Goal: Information Seeking & Learning: Find specific fact

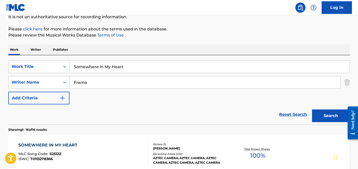
click at [95, 64] on input "Somewhere in My Heart" at bounding box center [210, 66] width 281 height 12
paste input "O Mahi"
type input "O Mahi"
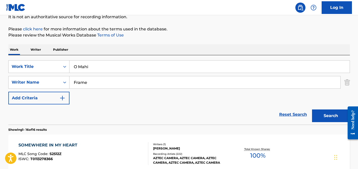
click at [97, 80] on input "Frame" at bounding box center [205, 82] width 271 height 12
type input "benya"
click at [312, 109] on button "Search" at bounding box center [331, 115] width 38 height 13
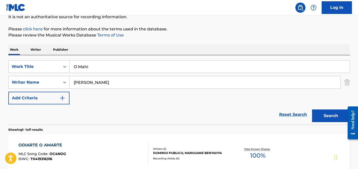
click at [100, 70] on input "O Mahi" at bounding box center [210, 66] width 281 height 12
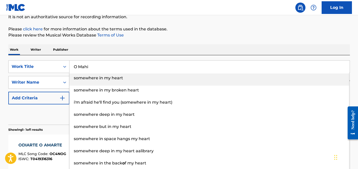
click at [100, 70] on input "O Mahi" at bounding box center [210, 66] width 281 height 12
click at [100, 69] on input "O Mahi" at bounding box center [210, 66] width 281 height 12
paste input "BAILE DA SERRA"
type input "BAILE DA SERRA"
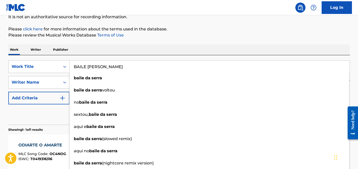
click at [53, 112] on div "Reset Search Search" at bounding box center [179, 114] width 342 height 20
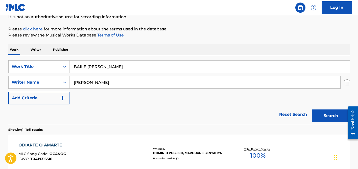
click at [90, 80] on input "benya" at bounding box center [205, 82] width 271 height 12
paste input "Honeyde Bertussi"
drag, startPoint x: 95, startPoint y: 81, endPoint x: 63, endPoint y: 80, distance: 31.9
click at [63, 80] on div "SearchWithCriteria98e62d65-23dc-4b63-91dd-5d66826b88e9 Writer Name Honeyde Bert…" at bounding box center [179, 82] width 342 height 13
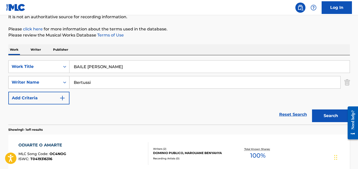
type input "Bertussi"
click at [312, 109] on button "Search" at bounding box center [331, 115] width 38 height 13
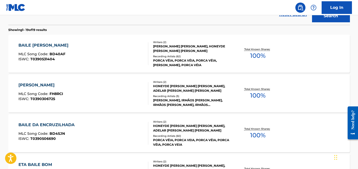
scroll to position [153, 0]
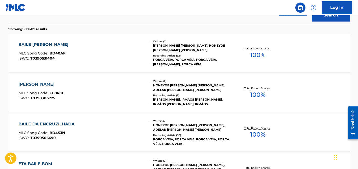
click at [159, 49] on div "ADELAR BERTUSSI SIQUEIRA, HONEYDE BERTUSSI SIQUEIRA" at bounding box center [191, 47] width 76 height 9
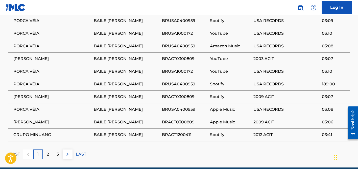
scroll to position [388, 0]
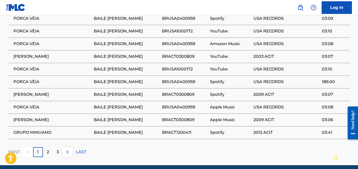
click at [34, 53] on span "OS SERRANOS" at bounding box center [52, 56] width 78 height 6
copy div "OS SERRANOS"
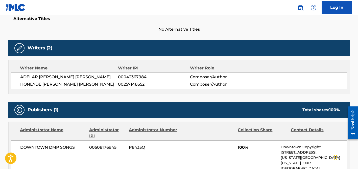
scroll to position [0, 0]
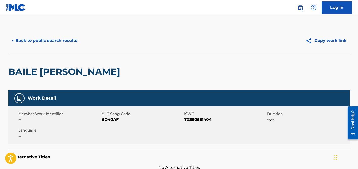
click at [57, 41] on button "< Back to public search results" at bounding box center [44, 40] width 73 height 13
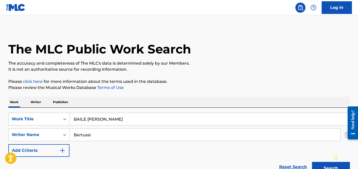
click at [95, 118] on input "BAILE DA SERRA" at bounding box center [210, 119] width 281 height 12
paste input "SABINA FURY LITE"
type input "SABINA FURY LITE"
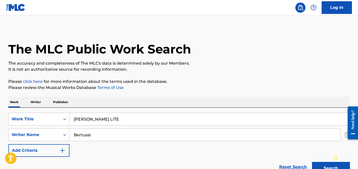
click at [107, 104] on div "Work Writer Publisher" at bounding box center [179, 102] width 342 height 11
click at [102, 132] on input "Bertussi" at bounding box center [205, 135] width 271 height 12
click at [312, 162] on button "Search" at bounding box center [331, 168] width 38 height 13
click at [100, 115] on input "SABINA FURY LITE" at bounding box center [210, 119] width 281 height 12
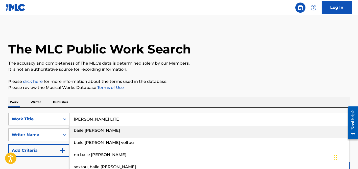
click at [100, 115] on input "SABINA FURY LITE" at bounding box center [210, 119] width 281 height 12
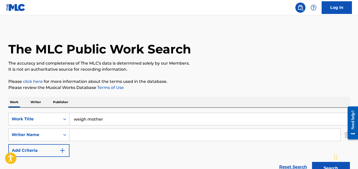
click at [124, 129] on input "Search Form" at bounding box center [205, 135] width 271 height 12
click at [312, 162] on button "Search" at bounding box center [331, 168] width 38 height 13
click at [96, 118] on input "weigh mother" at bounding box center [210, 119] width 281 height 12
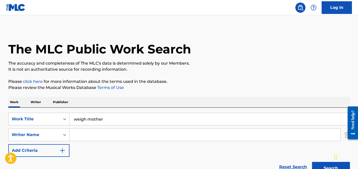
paste input "Veronica"
type input "Veronica"
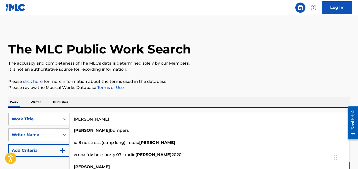
click at [123, 104] on div "Work Writer Publisher" at bounding box center [179, 102] width 342 height 11
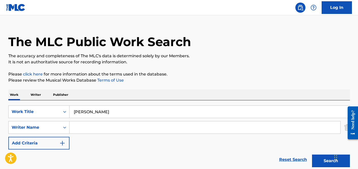
scroll to position [20, 0]
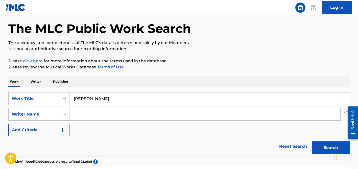
click at [102, 113] on input "Search Form" at bounding box center [205, 114] width 271 height 12
paste input "Domingo Bethancourt Mazariegos"
drag, startPoint x: 144, startPoint y: 115, endPoint x: 121, endPoint y: 114, distance: 23.8
click at [121, 114] on input "Domingo Bethancourt Mazariegos" at bounding box center [205, 114] width 271 height 12
drag, startPoint x: 95, startPoint y: 114, endPoint x: 55, endPoint y: 113, distance: 40.5
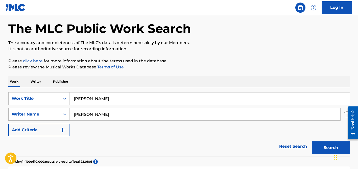
click at [55, 113] on div "SearchWithCriteria98e62d65-23dc-4b63-91dd-5d66826b88e9 Writer Name Domingo Beth…" at bounding box center [179, 114] width 342 height 13
click at [312, 141] on button "Search" at bounding box center [331, 147] width 38 height 13
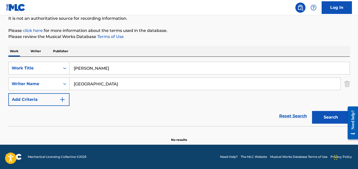
click at [89, 84] on input "Bethancourt" at bounding box center [205, 84] width 271 height 12
click at [312, 111] on button "Search" at bounding box center [331, 117] width 38 height 13
click at [92, 83] on input "domingo" at bounding box center [205, 84] width 271 height 12
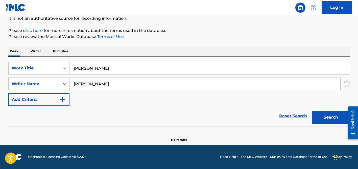
type input "paesano"
click at [97, 74] on input "Veronica" at bounding box center [210, 68] width 281 height 12
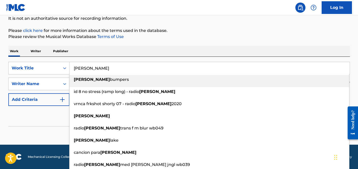
click at [97, 68] on input "Veronica" at bounding box center [210, 68] width 281 height 12
paste input "Rocky Top"
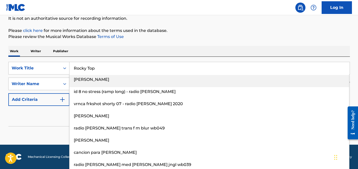
click at [99, 64] on input "Rocky Top" at bounding box center [210, 68] width 281 height 12
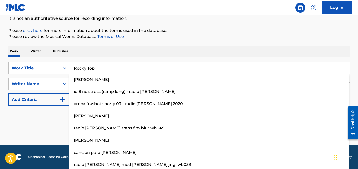
type input "Rocky Top"
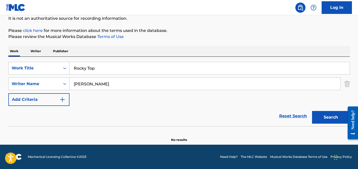
click at [46, 112] on div "Reset Search Search" at bounding box center [179, 116] width 342 height 20
click at [91, 84] on input "paesano" at bounding box center [205, 84] width 271 height 12
click at [312, 111] on button "Search" at bounding box center [331, 117] width 38 height 13
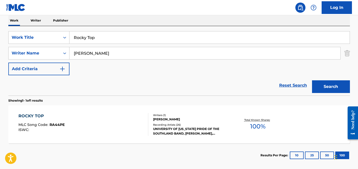
scroll to position [106, 0]
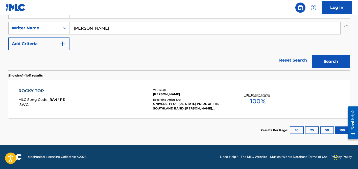
click at [170, 100] on div "Recording Artists ( 26 )" at bounding box center [191, 100] width 76 height 4
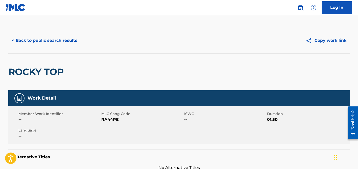
click at [60, 38] on button "< Back to public search results" at bounding box center [44, 40] width 73 height 13
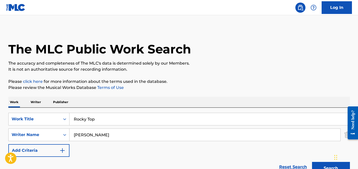
scroll to position [77, 0]
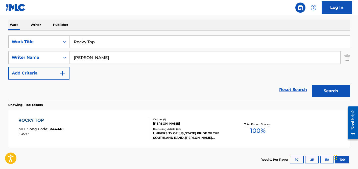
click at [84, 57] on input "paesano" at bounding box center [205, 57] width 271 height 12
paste input "Geonhee"
type input "Geonhee"
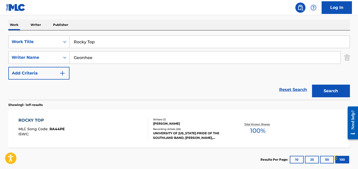
click at [102, 36] on input "Rocky Top" at bounding box center [210, 42] width 281 height 12
click at [101, 41] on input "Rocky Top" at bounding box center [210, 42] width 281 height 12
paste input "Once a Day"
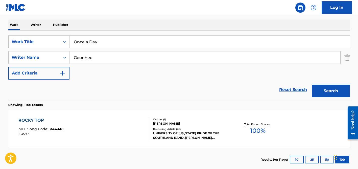
type input "Once a Day"
click at [312, 84] on button "Search" at bounding box center [331, 90] width 38 height 13
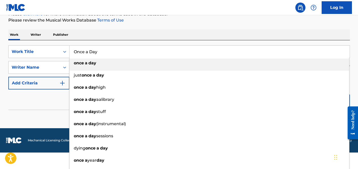
scroll to position [51, 0]
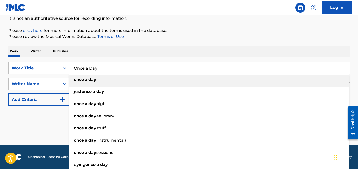
click at [162, 37] on p "Please review the Musical Works Database Terms of Use" at bounding box center [179, 37] width 342 height 6
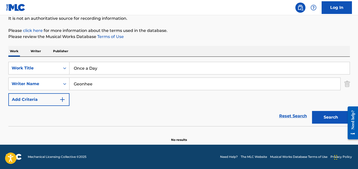
click at [103, 79] on input "Geonhee" at bounding box center [205, 84] width 271 height 12
click at [312, 111] on button "Search" at bounding box center [331, 117] width 38 height 13
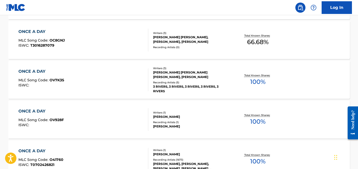
scroll to position [0, 0]
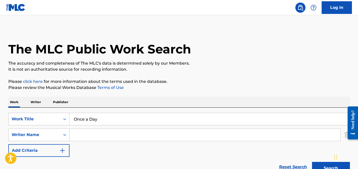
click at [97, 119] on input "Once a Day" at bounding box center [210, 119] width 281 height 12
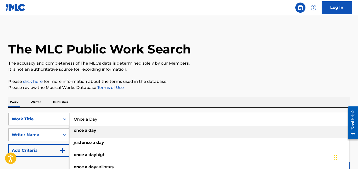
click at [97, 119] on input "Once a Day" at bounding box center [210, 119] width 281 height 12
paste input "Kaliram Ka Dhol"
type input "Kaliram Ka Dhol"
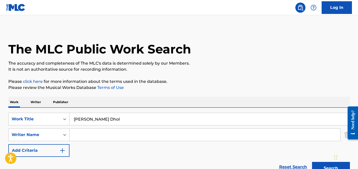
click at [109, 107] on div "Work Writer Publisher" at bounding box center [179, 102] width 342 height 11
click at [100, 136] on input "Search Form" at bounding box center [205, 135] width 271 height 12
type input "burman"
click at [312, 162] on button "Search" at bounding box center [331, 168] width 38 height 13
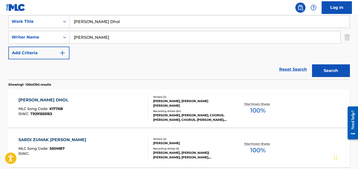
scroll to position [99, 0]
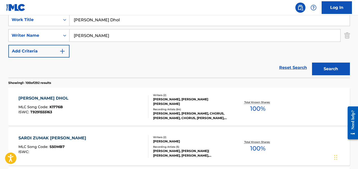
click at [175, 102] on div "ANAND BAKSHI, RAHUL DEV BURMAN" at bounding box center [191, 101] width 76 height 9
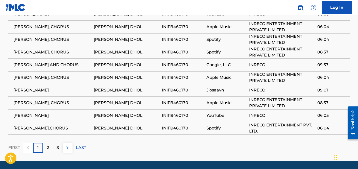
scroll to position [378, 0]
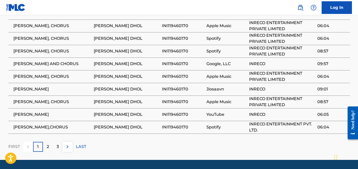
click at [47, 143] on p "2" at bounding box center [48, 146] width 2 height 6
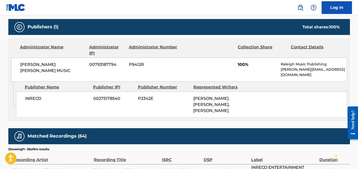
scroll to position [0, 0]
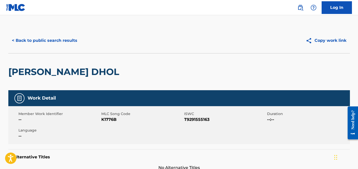
click at [69, 41] on button "< Back to public search results" at bounding box center [44, 40] width 73 height 13
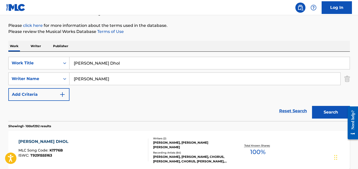
scroll to position [44, 0]
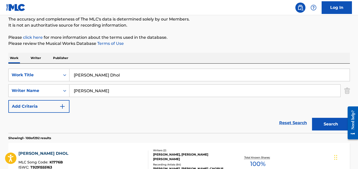
click at [91, 93] on input "burman" at bounding box center [205, 90] width 271 height 12
type input "grohl"
click at [96, 76] on input "Kaliram Ka Dhol" at bounding box center [210, 75] width 281 height 12
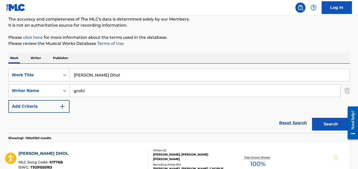
click at [96, 76] on input "Kaliram Ka Dhol" at bounding box center [210, 75] width 281 height 12
paste input "My Hero"
click at [103, 70] on input "My Hero" at bounding box center [210, 75] width 281 height 12
type input "My Hero"
click at [103, 91] on input "grohl" at bounding box center [205, 90] width 271 height 12
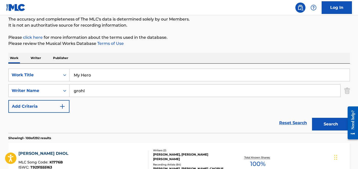
click at [312, 118] on button "Search" at bounding box center [331, 124] width 38 height 13
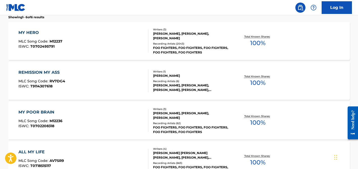
scroll to position [164, 0]
click at [164, 46] on div "FOO FIGHTERS, FOO FIGHTERS, FOO FIGHTERS, FOO FIGHTERS, FOO FIGHTERS" at bounding box center [191, 50] width 76 height 9
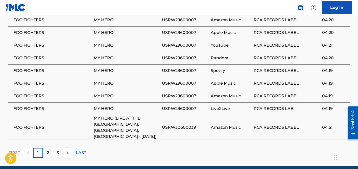
scroll to position [576, 0]
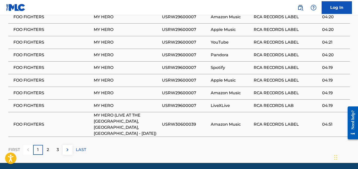
click at [48, 146] on p "2" at bounding box center [48, 149] width 2 height 6
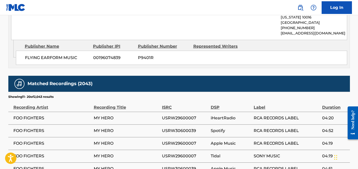
scroll to position [570, 0]
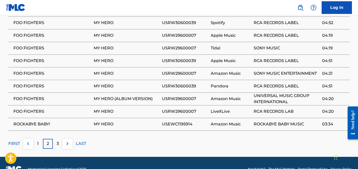
click at [13, 140] on p "FIRST" at bounding box center [14, 143] width 12 height 6
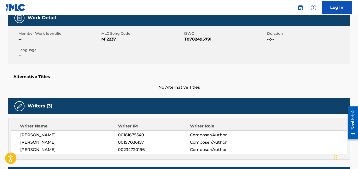
scroll to position [0, 0]
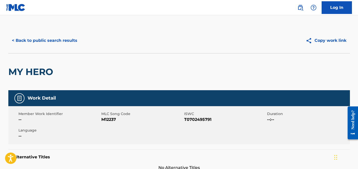
click at [53, 39] on button "< Back to public search results" at bounding box center [44, 40] width 73 height 13
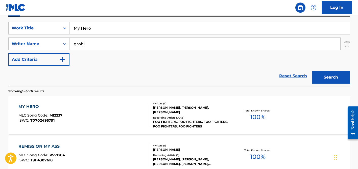
scroll to position [90, 0]
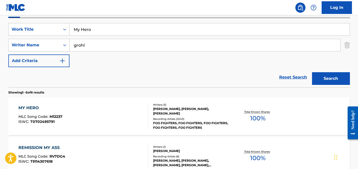
click at [93, 27] on input "My Hero" at bounding box center [210, 29] width 281 height 12
paste input "Bullentrack"
type input "Bullentrack"
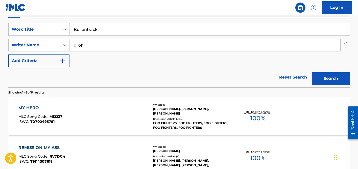
click at [92, 46] on input "grohl" at bounding box center [205, 45] width 271 height 12
type input "boas"
click at [312, 72] on button "Search" at bounding box center [331, 78] width 38 height 13
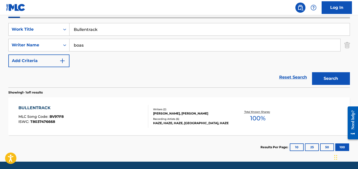
click at [156, 119] on div "Recording Artists ( 6 )" at bounding box center [191, 119] width 76 height 4
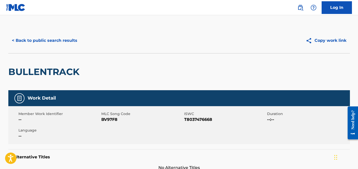
click at [30, 40] on button "< Back to public search results" at bounding box center [44, 40] width 73 height 13
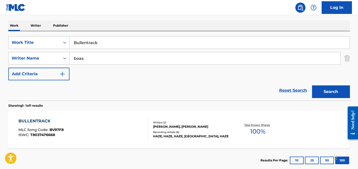
scroll to position [76, 0]
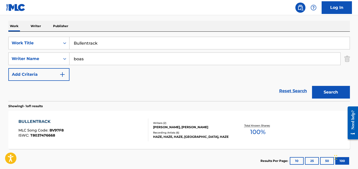
click at [101, 43] on input "Bullentrack" at bounding box center [210, 43] width 281 height 12
paste input "Amar Moner Sokol Asha"
type input "Amar Moner Sokol Asha"
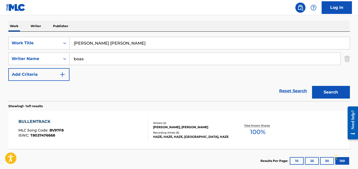
click at [89, 58] on input "boas" at bounding box center [205, 59] width 271 height 12
click at [312, 86] on button "Search" at bounding box center [331, 92] width 38 height 13
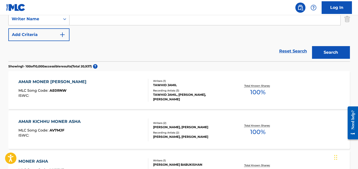
scroll to position [116, 0]
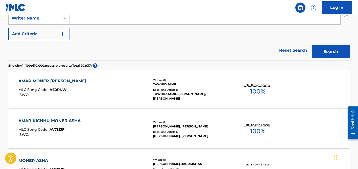
click at [162, 90] on div "Recording Artists ( 3 )" at bounding box center [191, 90] width 76 height 4
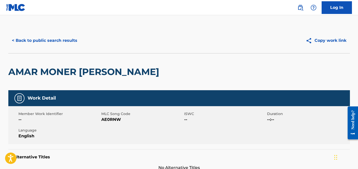
click at [59, 42] on button "< Back to public search results" at bounding box center [44, 40] width 73 height 13
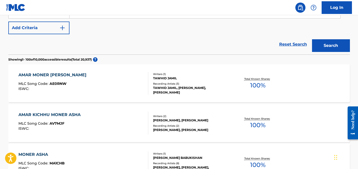
scroll to position [92, 0]
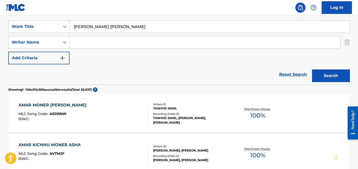
click at [91, 29] on input "Amar Moner Sokol Asha" at bounding box center [210, 26] width 281 height 12
paste input "Simbiosis"
type input "Simbiosis"
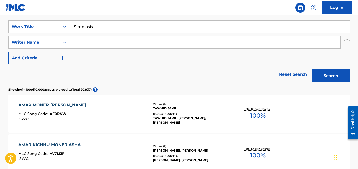
click at [93, 42] on input "Search Form" at bounding box center [205, 42] width 271 height 12
type input "samad"
click at [312, 69] on button "Search" at bounding box center [331, 75] width 38 height 13
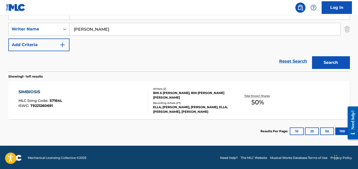
scroll to position [106, 0]
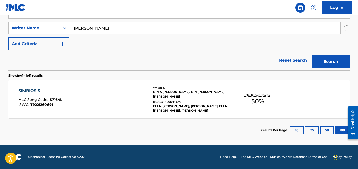
click at [168, 101] on div "Writers ( 2 ) BIN A SAMAD AHMAD SHAHADRIAN, BIN MAAS MOHD FAIZAL Recording Arti…" at bounding box center [188, 99] width 81 height 27
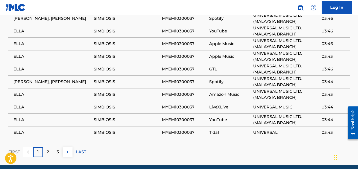
scroll to position [397, 0]
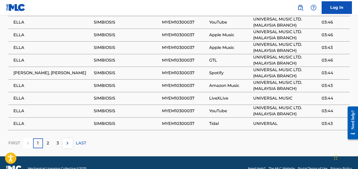
click at [50, 138] on div "2" at bounding box center [48, 143] width 10 height 10
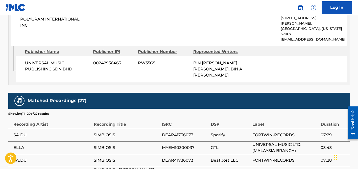
scroll to position [267, 0]
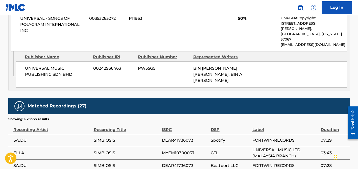
click at [104, 137] on span "SIMBIOSIS" at bounding box center [127, 140] width 66 height 6
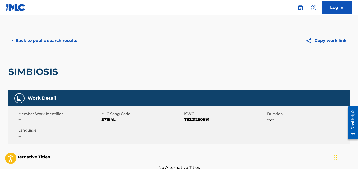
click at [62, 41] on button "< Back to public search results" at bounding box center [44, 40] width 73 height 13
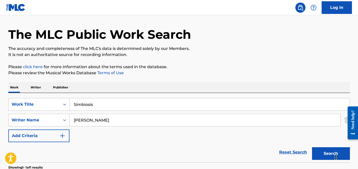
scroll to position [9, 0]
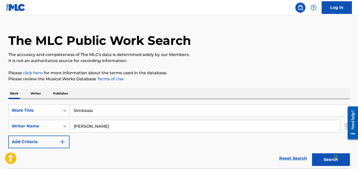
click at [94, 104] on input "Simbiosis" at bounding box center [210, 110] width 281 height 12
click at [94, 110] on input "Simbiosis" at bounding box center [210, 110] width 281 height 12
drag, startPoint x: 94, startPoint y: 110, endPoint x: 86, endPoint y: 81, distance: 29.6
click at [94, 108] on input "Simbiosis" at bounding box center [210, 110] width 281 height 12
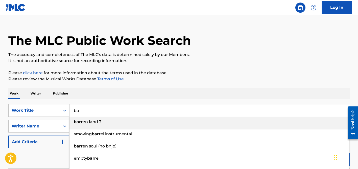
type input "b"
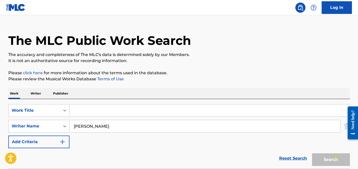
paste input "Indestructible"
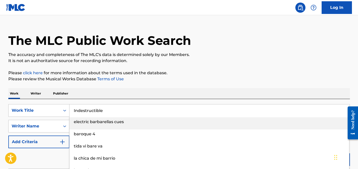
type input "Indestructible"
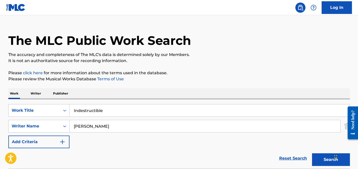
click at [94, 63] on p "It is not an authoritative source for recording information." at bounding box center [179, 61] width 342 height 6
click at [94, 125] on input "samad" at bounding box center [205, 126] width 271 height 12
type input "barretto"
click at [312, 153] on button "Search" at bounding box center [331, 159] width 38 height 13
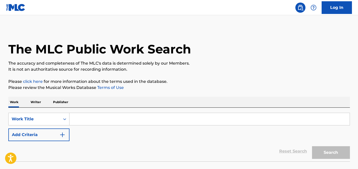
click at [76, 122] on input "Search Form" at bounding box center [210, 119] width 281 height 12
paste input "Indestructible"
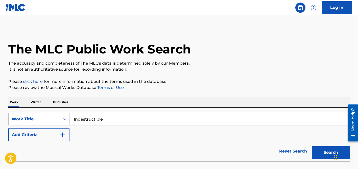
type input "Indestructible"
click at [48, 137] on button "Add Criteria" at bounding box center [38, 134] width 61 height 13
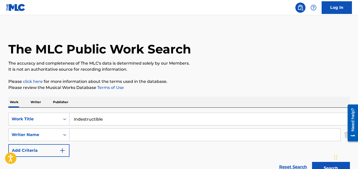
click at [96, 136] on input "Search Form" at bounding box center [205, 135] width 271 height 12
type input "barretto"
click at [312, 162] on button "Search" at bounding box center [331, 168] width 38 height 13
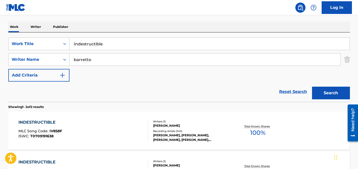
scroll to position [146, 0]
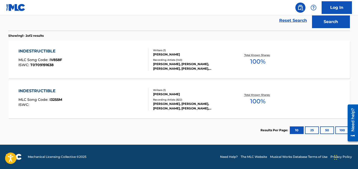
click at [341, 129] on button "100" at bounding box center [343, 130] width 14 height 8
click at [160, 98] on div "Recording Artists ( 822 )" at bounding box center [191, 100] width 76 height 4
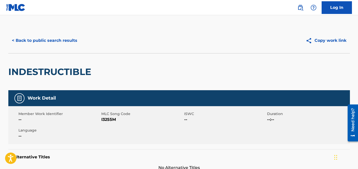
click at [51, 40] on button "< Back to public search results" at bounding box center [44, 40] width 73 height 13
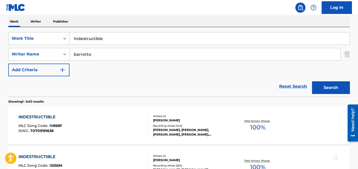
scroll to position [54, 0]
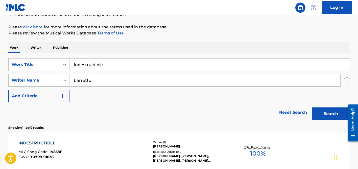
click at [96, 77] on input "barretto" at bounding box center [205, 80] width 271 height 12
type input "sinan"
click at [96, 68] on input "Indestructible" at bounding box center [210, 64] width 281 height 12
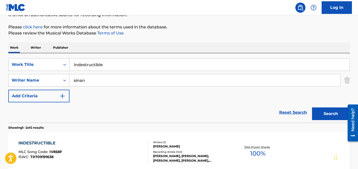
click at [96, 68] on input "Indestructible" at bounding box center [210, 64] width 281 height 12
paste input "İndir"
click at [76, 65] on input "İndir" at bounding box center [210, 64] width 281 height 12
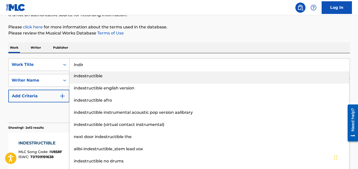
type input "Indir"
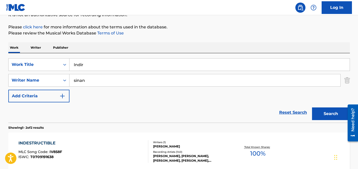
click at [99, 53] on div "SearchWithCriteria6aa3439a-a329-4c0e-b48f-af05998fe0e5 Work Title Indir SearchW…" at bounding box center [179, 87] width 342 height 69
click at [99, 84] on input "sinan" at bounding box center [205, 80] width 271 height 12
click at [312, 107] on button "Search" at bounding box center [331, 113] width 38 height 13
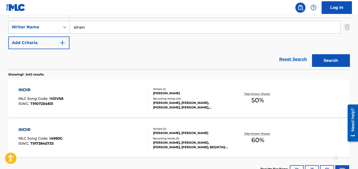
scroll to position [112, 0]
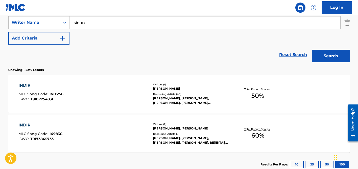
click at [171, 98] on div "[PERSON_NAME], [PERSON_NAME], [PERSON_NAME], [PERSON_NAME], [PERSON_NAME]" at bounding box center [191, 100] width 76 height 9
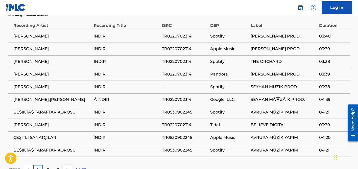
scroll to position [391, 0]
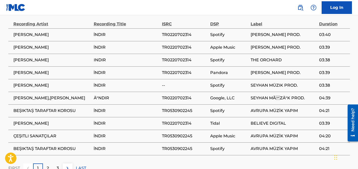
click at [48, 165] on p "2" at bounding box center [48, 168] width 2 height 6
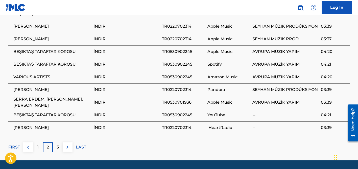
scroll to position [417, 0]
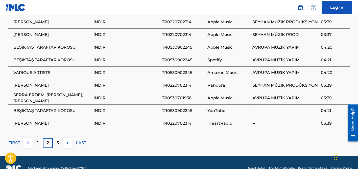
click at [171, 82] on span "TR0220702314" at bounding box center [183, 85] width 43 height 6
copy span "TR0220702314"
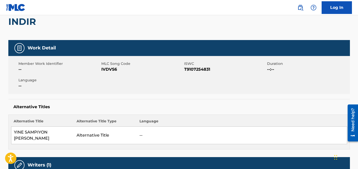
scroll to position [0, 0]
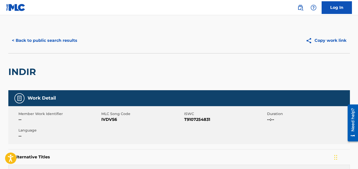
click at [52, 37] on button "< Back to public search results" at bounding box center [44, 40] width 73 height 13
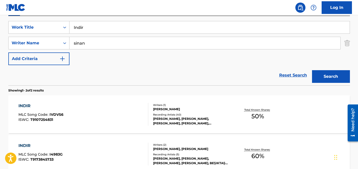
scroll to position [89, 0]
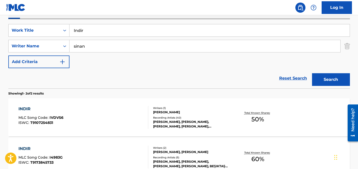
click at [81, 46] on input "sinan" at bounding box center [205, 46] width 271 height 12
type input "gupta"
click at [88, 33] on input "Indir" at bounding box center [210, 30] width 281 height 12
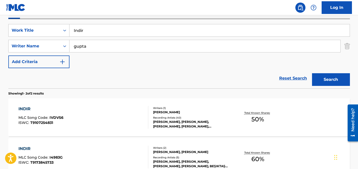
click at [88, 33] on input "Indir" at bounding box center [210, 30] width 281 height 12
paste input "Chala Na Devghar A Rani"
type input "Chala Na Devghar A Rani"
click at [98, 42] on input "gupta" at bounding box center [205, 46] width 271 height 12
click at [312, 73] on button "Search" at bounding box center [331, 79] width 38 height 13
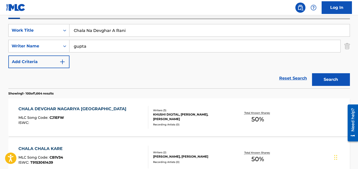
click at [95, 46] on input "gupta" at bounding box center [205, 46] width 271 height 12
click at [312, 73] on button "Search" at bounding box center [331, 79] width 38 height 13
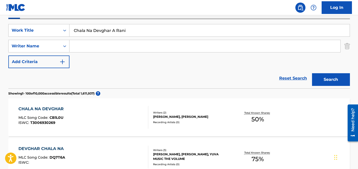
click at [97, 35] on input "Chala Na Devghar A Rani" at bounding box center [210, 30] width 281 height 12
click at [97, 33] on input "Chala Na Devghar A Rani" at bounding box center [210, 30] width 281 height 12
paste input "Roads Lords"
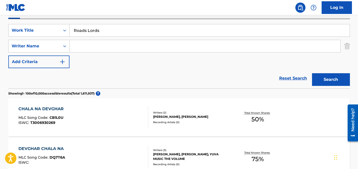
type input "Roads Lords"
click at [312, 73] on button "Search" at bounding box center [331, 79] width 38 height 13
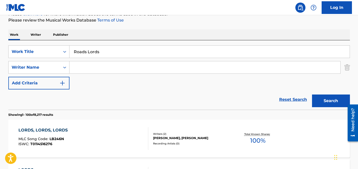
click at [98, 68] on input "Search Form" at bounding box center [205, 67] width 271 height 12
type input "[PERSON_NAME]"
click at [93, 55] on input "Roads Lords" at bounding box center [210, 52] width 281 height 12
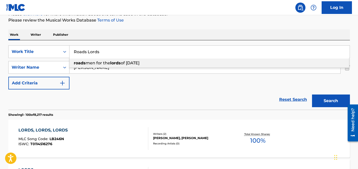
click at [93, 55] on input "Roads Lords" at bounding box center [210, 52] width 281 height 12
paste input "[PERSON_NAME]"
type input "[PERSON_NAME]"
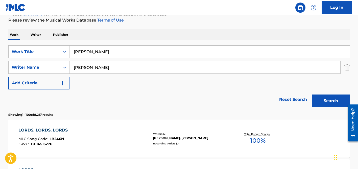
click at [111, 38] on div "Work Writer Publisher" at bounding box center [179, 34] width 342 height 11
click at [112, 62] on input "[PERSON_NAME]" at bounding box center [205, 67] width 271 height 12
click at [312, 94] on button "Search" at bounding box center [331, 100] width 38 height 13
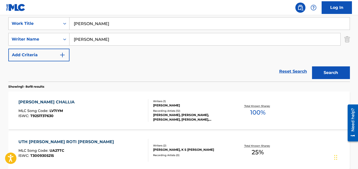
scroll to position [96, 0]
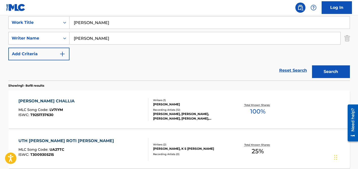
click at [167, 101] on div "Writers ( 1 )" at bounding box center [191, 100] width 76 height 4
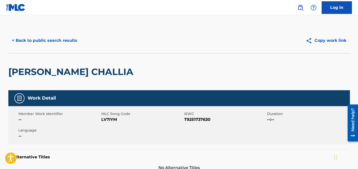
click at [70, 45] on button "< Back to public search results" at bounding box center [44, 40] width 73 height 13
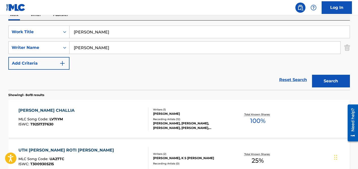
scroll to position [78, 0]
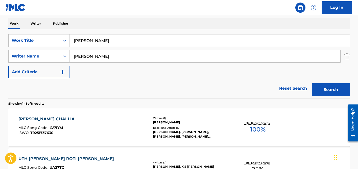
click at [83, 56] on input "[PERSON_NAME]" at bounding box center [205, 56] width 271 height 12
type input "yadav"
click at [85, 44] on input "[PERSON_NAME]" at bounding box center [210, 40] width 281 height 12
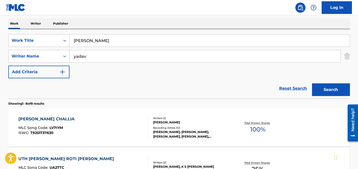
click at [85, 44] on input "[PERSON_NAME]" at bounding box center [210, 40] width 281 height 12
paste input "Sahari Pataile Bada Ho"
type input "Sahari Pataile Bada Ho"
click at [133, 24] on div "Work Writer Publisher" at bounding box center [179, 23] width 342 height 11
click at [132, 52] on input "yadav" at bounding box center [205, 56] width 271 height 12
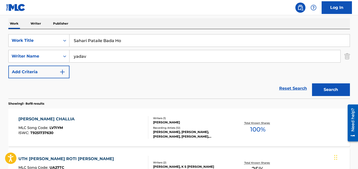
click at [312, 83] on button "Search" at bounding box center [331, 89] width 38 height 13
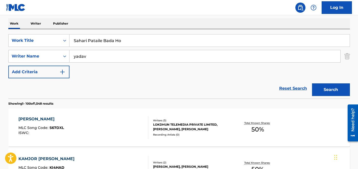
click at [105, 57] on input "yadav" at bounding box center [205, 56] width 271 height 12
click at [312, 83] on button "Search" at bounding box center [331, 89] width 38 height 13
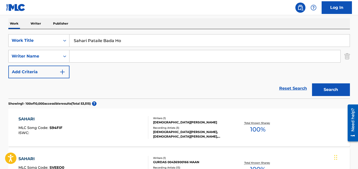
click at [102, 41] on input "Sahari Pataile Bada Ho" at bounding box center [210, 40] width 281 height 12
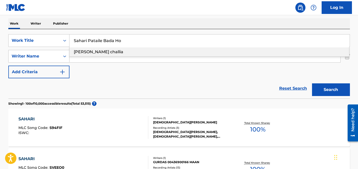
click at [102, 41] on input "Sahari Pataile Bada Ho" at bounding box center [210, 40] width 281 height 12
paste input "Niche [PERSON_NAME] Tor Saman Kaisan"
click at [126, 27] on div "Work Writer Publisher" at bounding box center [179, 23] width 342 height 11
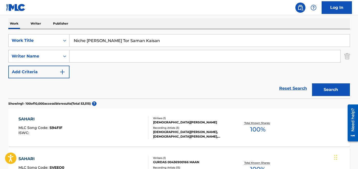
click at [121, 51] on input "Search Form" at bounding box center [205, 56] width 271 height 12
click at [312, 83] on button "Search" at bounding box center [331, 89] width 38 height 13
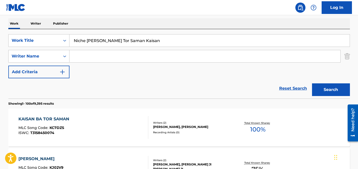
click at [113, 41] on input "Niche [PERSON_NAME] Tor Saman Kaisan" at bounding box center [210, 40] width 281 height 12
paste input "Trust Yourself"
type input "Trust Yourself"
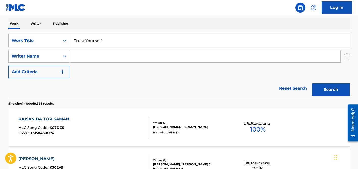
click at [114, 53] on input "Search Form" at bounding box center [205, 56] width 271 height 12
type input "[PERSON_NAME]"
click at [312, 83] on button "Search" at bounding box center [331, 89] width 38 height 13
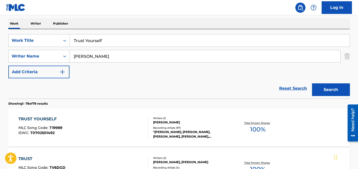
click at [164, 126] on div "Recording Artists ( 97 )" at bounding box center [191, 128] width 76 height 4
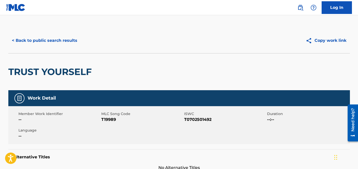
click at [48, 39] on button "< Back to public search results" at bounding box center [44, 40] width 73 height 13
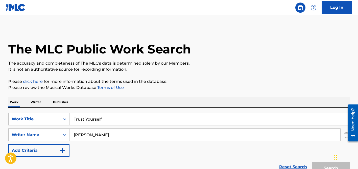
scroll to position [78, 0]
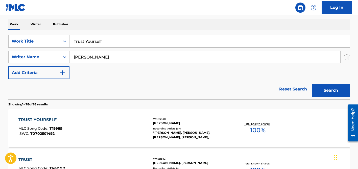
click at [100, 42] on input "Trust Yourself" at bounding box center [210, 41] width 281 height 12
paste input "he Old Rugged Cross"
type input "The Old Rugged Cross"
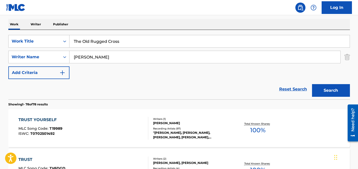
click at [98, 56] on input "[PERSON_NAME]" at bounding box center [205, 57] width 271 height 12
type input "brown"
click at [312, 84] on button "Search" at bounding box center [331, 90] width 38 height 13
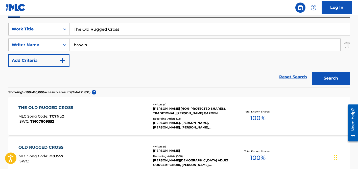
scroll to position [86, 0]
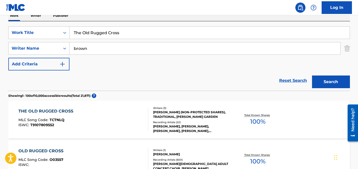
click at [87, 33] on input "The Old Rugged Cross" at bounding box center [210, 33] width 281 height 12
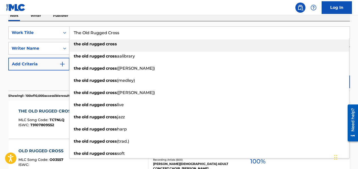
click at [87, 33] on input "The Old Rugged Cross" at bounding box center [210, 33] width 281 height 12
paste input "Love Money Party"
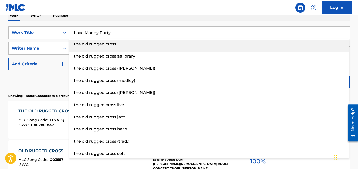
type input "Love Money Party"
click at [94, 20] on div "Work Writer Publisher" at bounding box center [179, 15] width 342 height 11
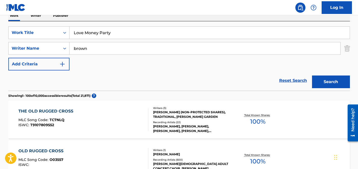
click at [94, 47] on input "brown" at bounding box center [205, 48] width 271 height 12
type input "[PERSON_NAME]"
click at [312, 75] on button "Search" at bounding box center [331, 81] width 38 height 13
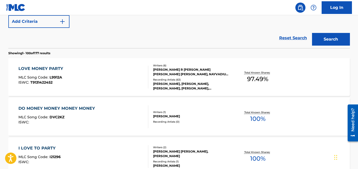
scroll to position [137, 0]
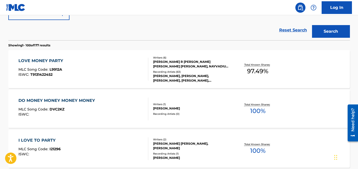
click at [185, 65] on div "[PERSON_NAME] R [PERSON_NAME] [PERSON_NAME] [PERSON_NAME], NAYVADIUS [PERSON_NA…" at bounding box center [191, 63] width 76 height 9
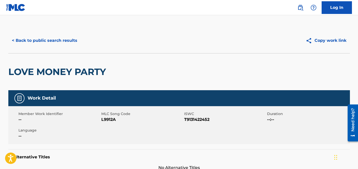
click at [52, 39] on button "< Back to public search results" at bounding box center [44, 40] width 73 height 13
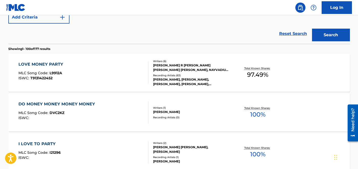
scroll to position [57, 0]
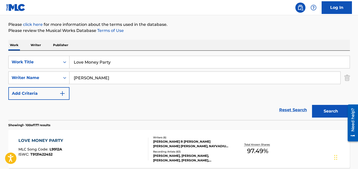
click at [88, 78] on input "[PERSON_NAME]" at bounding box center [205, 78] width 271 height 12
type input "[PERSON_NAME]"
click at [90, 64] on input "Love Money Party" at bounding box center [210, 62] width 281 height 12
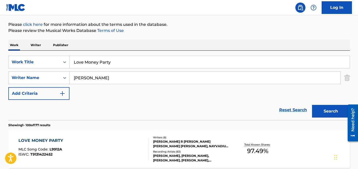
click at [90, 64] on input "Love Money Party" at bounding box center [210, 62] width 281 height 12
paste input "I'm Outta Love"
type input "I'm Outta Love"
click at [98, 75] on input "[PERSON_NAME]" at bounding box center [205, 78] width 271 height 12
click at [312, 105] on button "Search" at bounding box center [331, 111] width 38 height 13
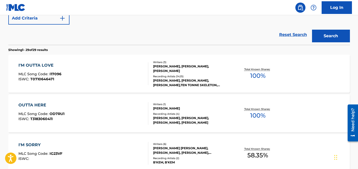
scroll to position [132, 0]
click at [168, 76] on div "Recording Artists ( 1425 )" at bounding box center [191, 76] width 76 height 4
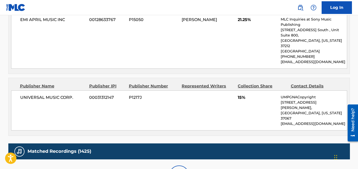
scroll to position [716, 0]
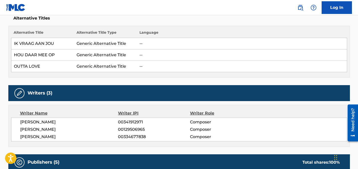
scroll to position [0, 0]
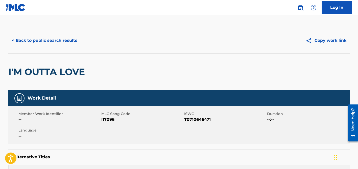
click at [70, 40] on button "< Back to public search results" at bounding box center [44, 40] width 73 height 13
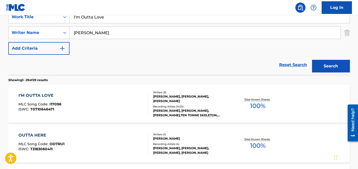
scroll to position [85, 0]
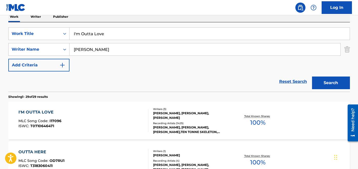
click at [99, 48] on input "[PERSON_NAME]" at bounding box center [205, 49] width 271 height 12
type input "[PERSON_NAME]"
click at [100, 31] on input "I'm Outta Love" at bounding box center [210, 34] width 281 height 12
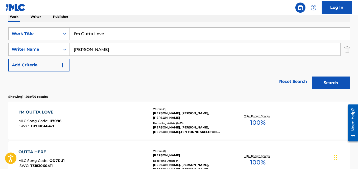
click at [100, 31] on input "I'm Outta Love" at bounding box center [210, 34] width 281 height 12
paste input "The Big Jump"
type input "The Big Jump"
click at [107, 46] on input "[PERSON_NAME]" at bounding box center [205, 49] width 271 height 12
click at [312, 76] on button "Search" at bounding box center [331, 82] width 38 height 13
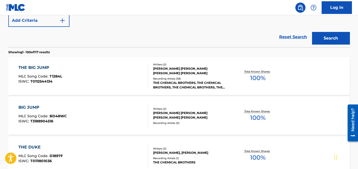
scroll to position [133, 0]
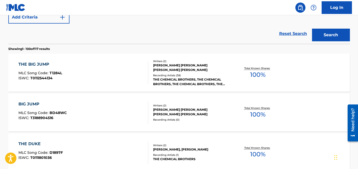
click at [167, 76] on div "Recording Artists ( 38 )" at bounding box center [191, 75] width 76 height 4
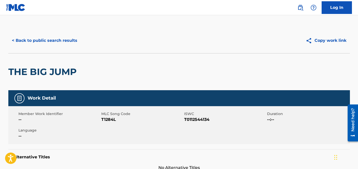
click at [42, 40] on button "< Back to public search results" at bounding box center [44, 40] width 73 height 13
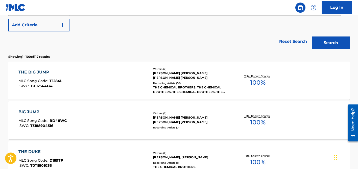
scroll to position [55, 0]
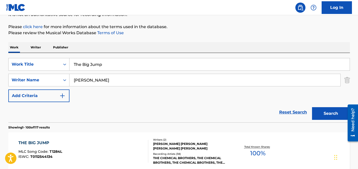
click at [90, 60] on input "The Big Jump" at bounding box center [210, 64] width 281 height 12
paste input "[DATE] Ke Pujaiya He"
type input "[DATE] Ke Pujaiya He"
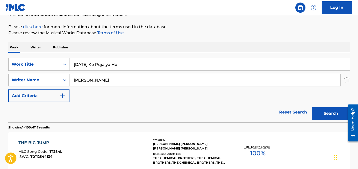
click at [92, 76] on input "[PERSON_NAME]" at bounding box center [205, 80] width 271 height 12
click at [312, 107] on button "Search" at bounding box center [331, 113] width 38 height 13
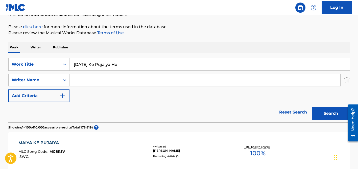
click at [106, 65] on input "[DATE] Ke Pujaiya He" at bounding box center [210, 64] width 281 height 12
type input "[DATE] Ke He"
click at [108, 65] on input "[DATE] Ke He" at bounding box center [210, 64] width 281 height 12
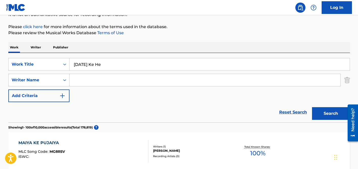
click at [108, 65] on input "[DATE] Ke He" at bounding box center [210, 64] width 281 height 12
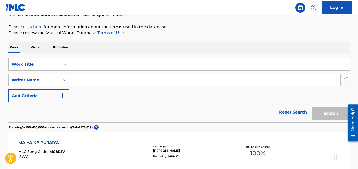
paste input "Rakhicha [PERSON_NAME]"
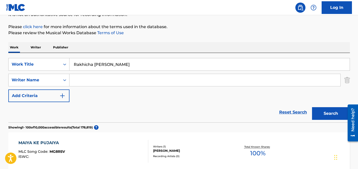
type input "Rakhicha [PERSON_NAME]"
click at [312, 107] on button "Search" at bounding box center [331, 113] width 38 height 13
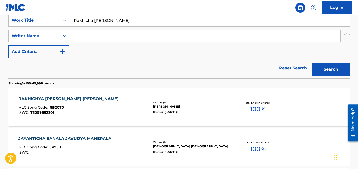
scroll to position [99, 0]
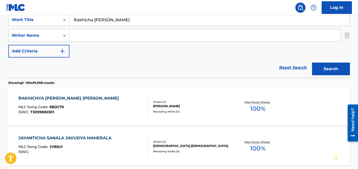
click at [119, 36] on input "Search Form" at bounding box center [205, 35] width 271 height 12
type input "prakash"
click at [127, 23] on input "Rakhicha [PERSON_NAME]" at bounding box center [210, 20] width 281 height 12
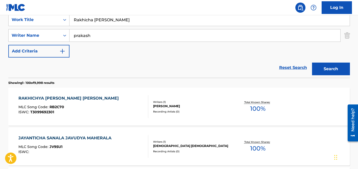
paste input "[PERSON_NAME]"
type input "[PERSON_NAME]"
click at [127, 40] on input "prakash" at bounding box center [205, 35] width 271 height 12
click at [312, 62] on button "Search" at bounding box center [331, 68] width 38 height 13
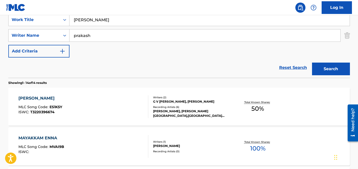
scroll to position [100, 0]
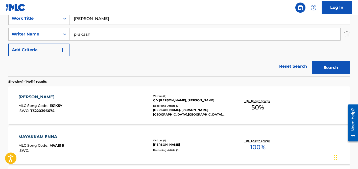
click at [92, 35] on input "prakash" at bounding box center [205, 34] width 271 height 12
paste input "[PERSON_NAME]"
type input "[PERSON_NAME]"
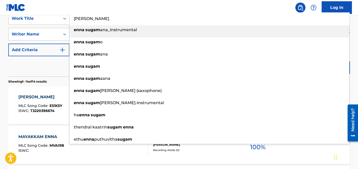
click at [97, 20] on input "[PERSON_NAME]" at bounding box center [210, 18] width 281 height 12
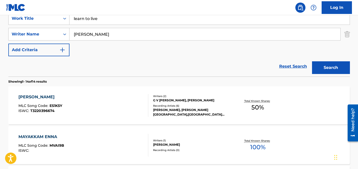
click at [42, 65] on div "Reset Search Search" at bounding box center [179, 66] width 342 height 20
click at [97, 36] on input "[PERSON_NAME]" at bounding box center [205, 34] width 271 height 12
click at [312, 61] on button "Search" at bounding box center [331, 67] width 38 height 13
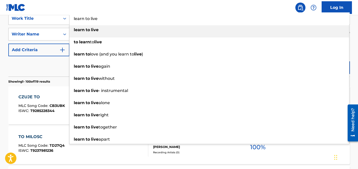
click at [83, 19] on input "learn to live" at bounding box center [210, 18] width 281 height 12
paste input "Vrijeme Odluk"
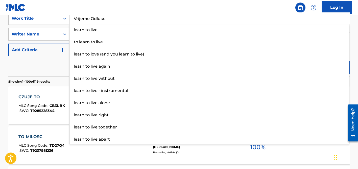
type input "Vrijeme Odluke"
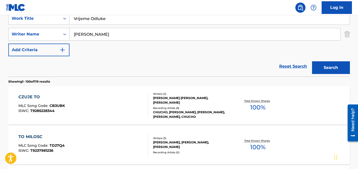
click at [53, 66] on div "Reset Search Search" at bounding box center [179, 66] width 342 height 20
click at [94, 28] on input "[PERSON_NAME]" at bounding box center [205, 34] width 271 height 12
click at [94, 30] on input "[PERSON_NAME]" at bounding box center [205, 34] width 271 height 12
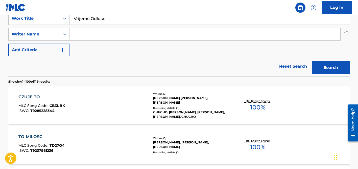
click at [312, 61] on button "Search" at bounding box center [331, 67] width 38 height 13
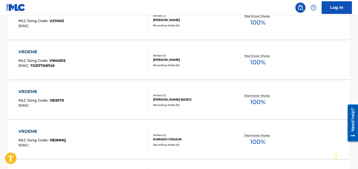
scroll to position [50, 0]
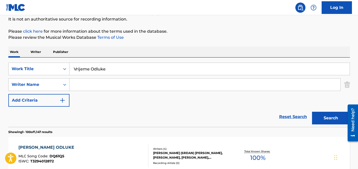
click at [87, 68] on input "Vrijeme Odluke" at bounding box center [210, 69] width 281 height 12
paste input "Ishq Na Ishq Ho Kisis"
type input "Ishq Na Ishq Ho Kisise"
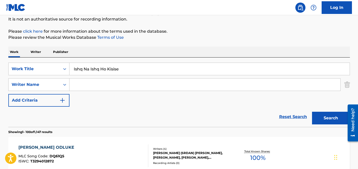
click at [312, 112] on button "Search" at bounding box center [331, 118] width 38 height 13
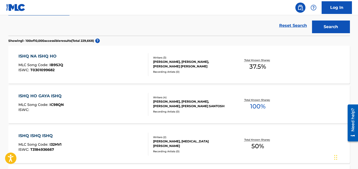
scroll to position [1266, 0]
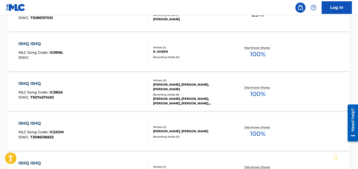
click at [175, 83] on div "[PERSON_NAME], [PERSON_NAME], [PERSON_NAME]" at bounding box center [191, 86] width 76 height 9
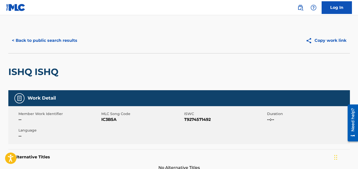
click at [40, 35] on button "< Back to public search results" at bounding box center [44, 40] width 73 height 13
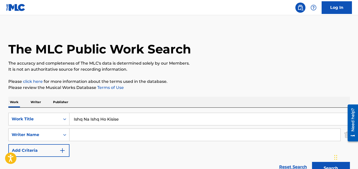
click at [92, 119] on input "Ishq Na Ishq Ho Kisise" at bounding box center [210, 119] width 281 height 12
paste input "Eulogy"
type input "Eulogy"
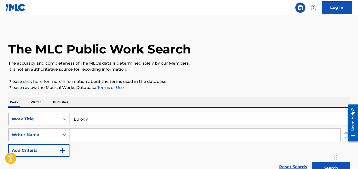
click at [95, 134] on input "Search Form" at bounding box center [205, 135] width 271 height 12
type input "[PERSON_NAME]"
click at [312, 162] on button "Search" at bounding box center [331, 168] width 38 height 13
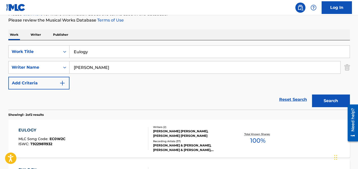
scroll to position [146, 0]
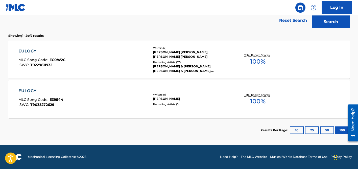
click at [191, 64] on div "[PERSON_NAME] & [PERSON_NAME], [PERSON_NAME] & [PERSON_NAME], [PERSON_NAME] & […" at bounding box center [191, 68] width 76 height 9
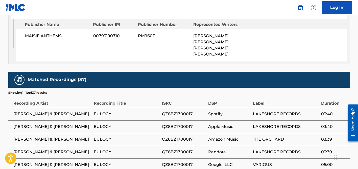
scroll to position [310, 0]
